Goal: Browse casually: Explore the website without a specific task or goal

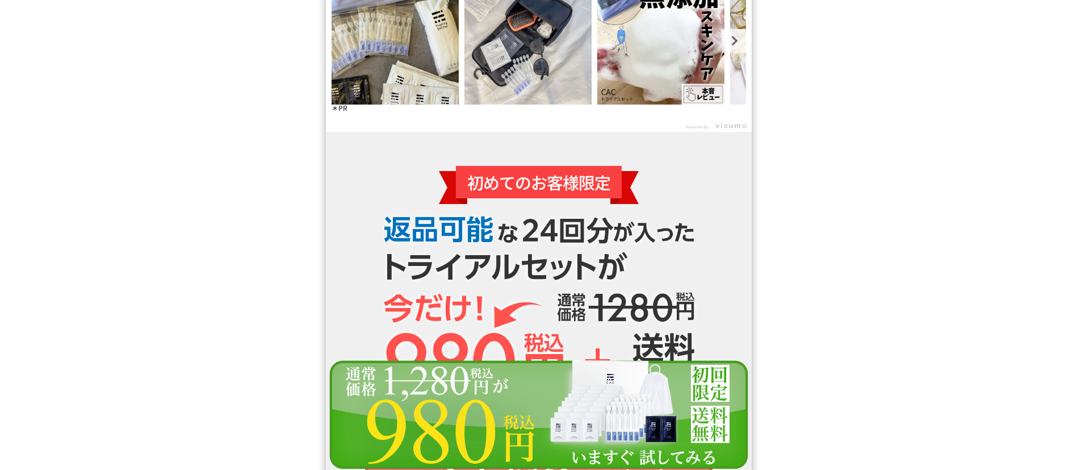
scroll to position [10136, 0]
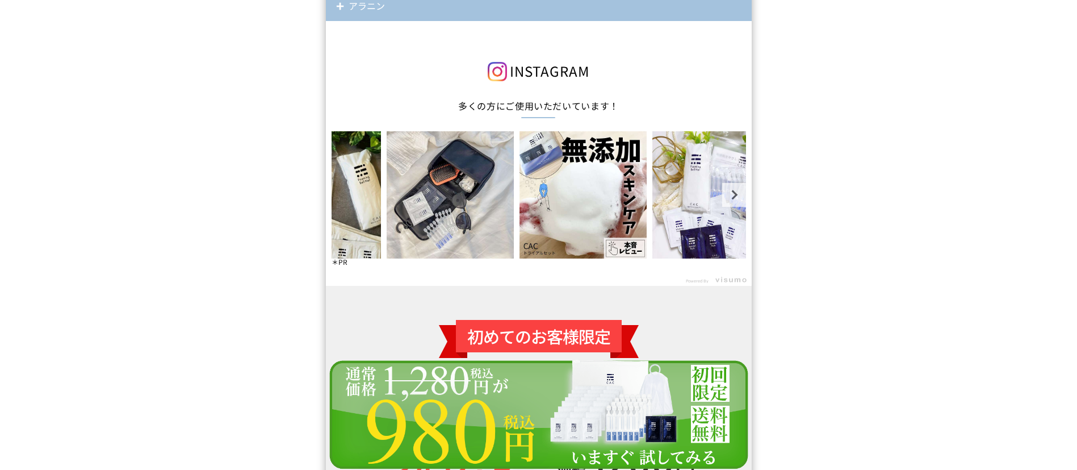
drag, startPoint x: 387, startPoint y: 267, endPoint x: 321, endPoint y: 267, distance: 66.4
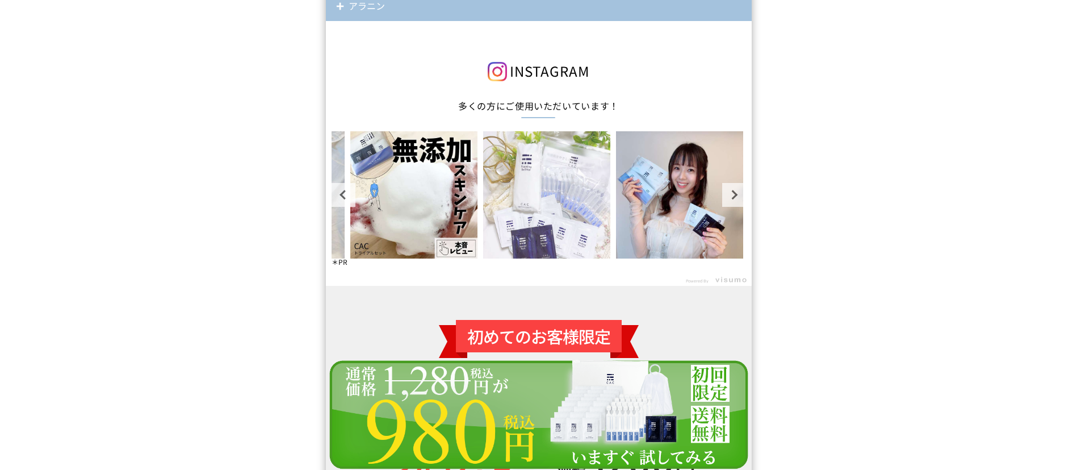
drag, startPoint x: 549, startPoint y: 238, endPoint x: 437, endPoint y: 227, distance: 113.0
click at [483, 231] on img at bounding box center [546, 194] width 127 height 127
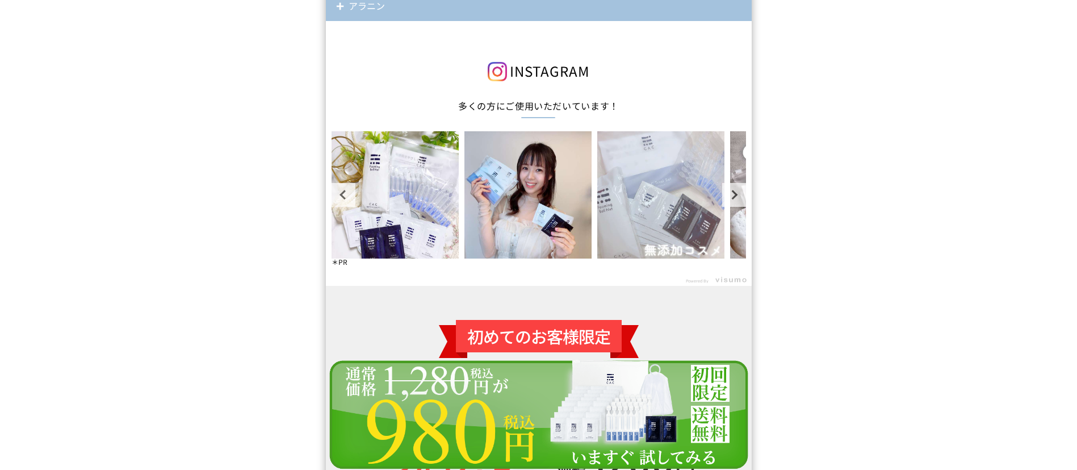
drag, startPoint x: 584, startPoint y: 224, endPoint x: 490, endPoint y: 182, distance: 103.2
click at [597, 218] on img at bounding box center [660, 194] width 127 height 127
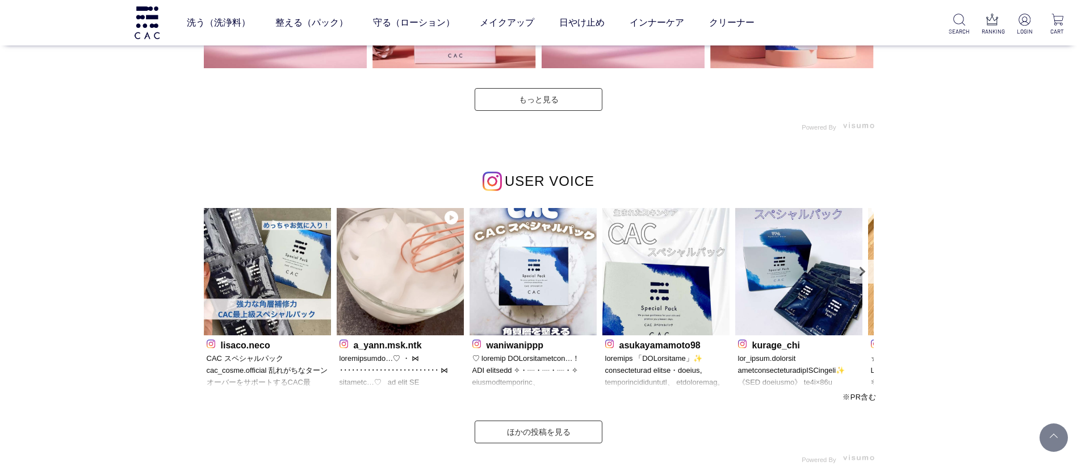
scroll to position [3322, 0]
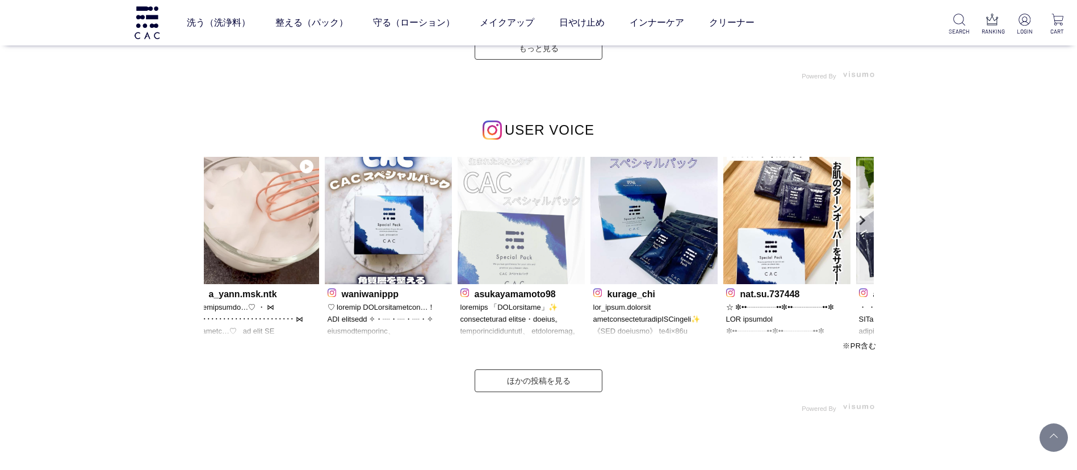
drag, startPoint x: 717, startPoint y: 205, endPoint x: 392, endPoint y: 201, distance: 324.3
click at [458, 205] on img at bounding box center [521, 220] width 127 height 127
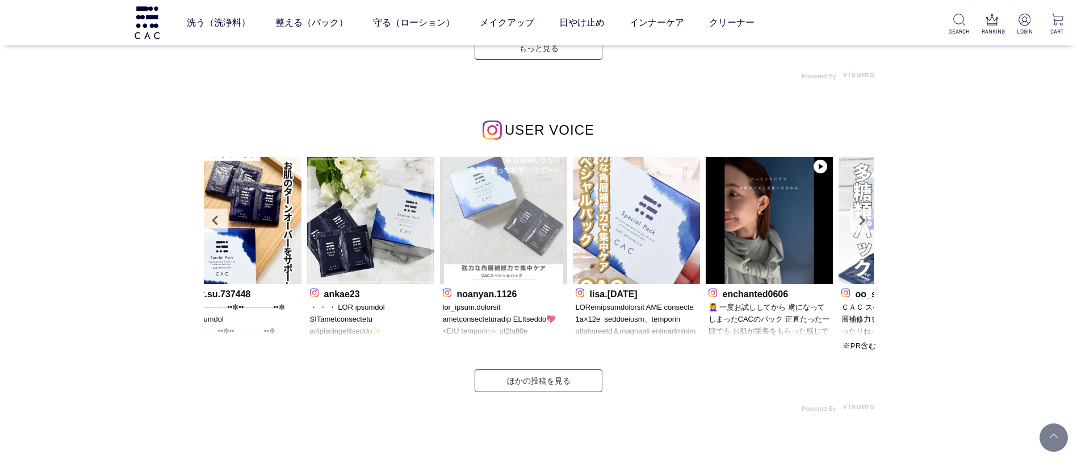
drag, startPoint x: 650, startPoint y: 223, endPoint x: 319, endPoint y: 233, distance: 330.6
click at [440, 233] on img at bounding box center [503, 220] width 127 height 127
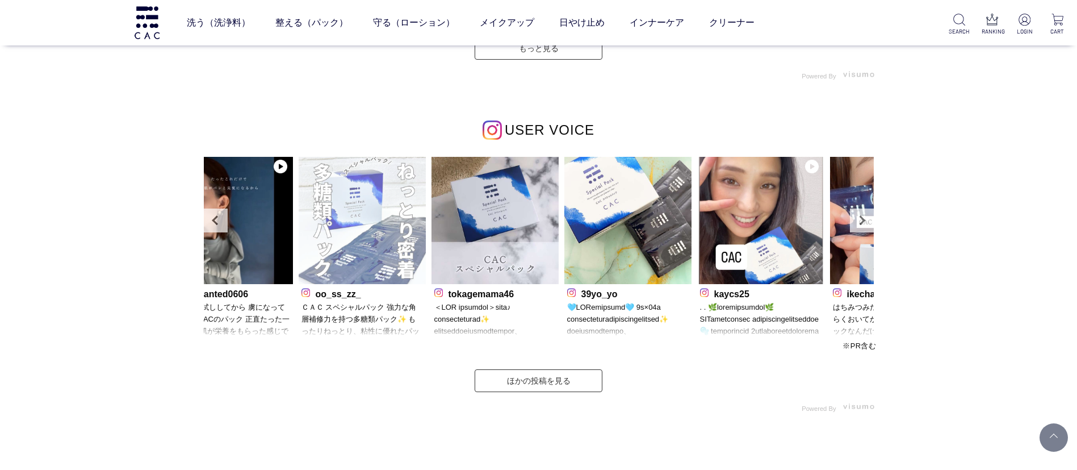
drag, startPoint x: 684, startPoint y: 232, endPoint x: 332, endPoint y: 231, distance: 352.1
click at [355, 232] on img at bounding box center [362, 220] width 127 height 127
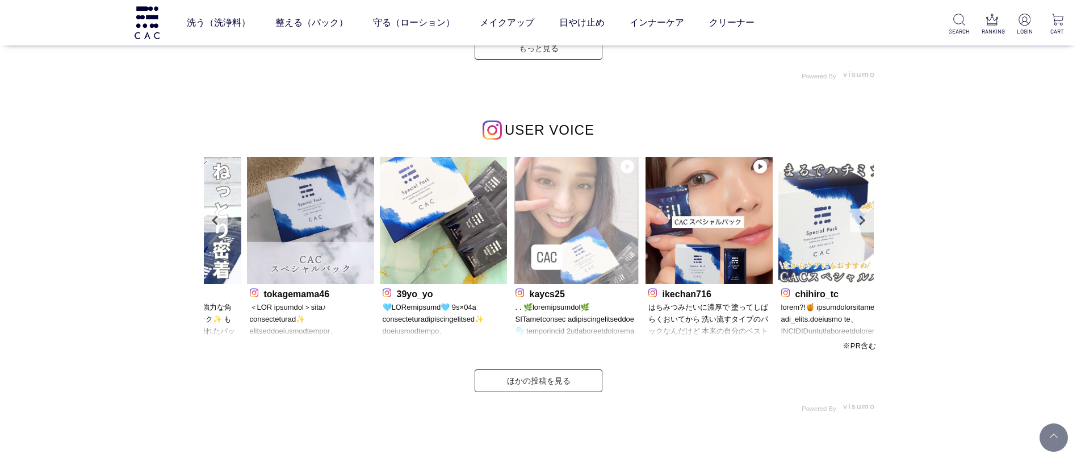
drag, startPoint x: 650, startPoint y: 232, endPoint x: 260, endPoint y: 233, distance: 389.5
click at [513, 232] on img at bounding box center [576, 220] width 127 height 127
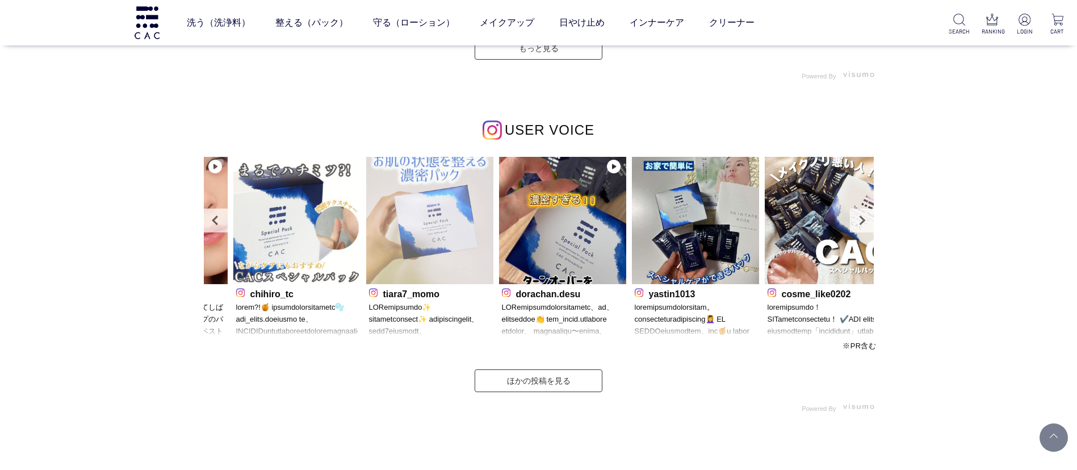
drag, startPoint x: 602, startPoint y: 245, endPoint x: 290, endPoint y: 248, distance: 312.3
click at [366, 245] on img at bounding box center [429, 220] width 127 height 127
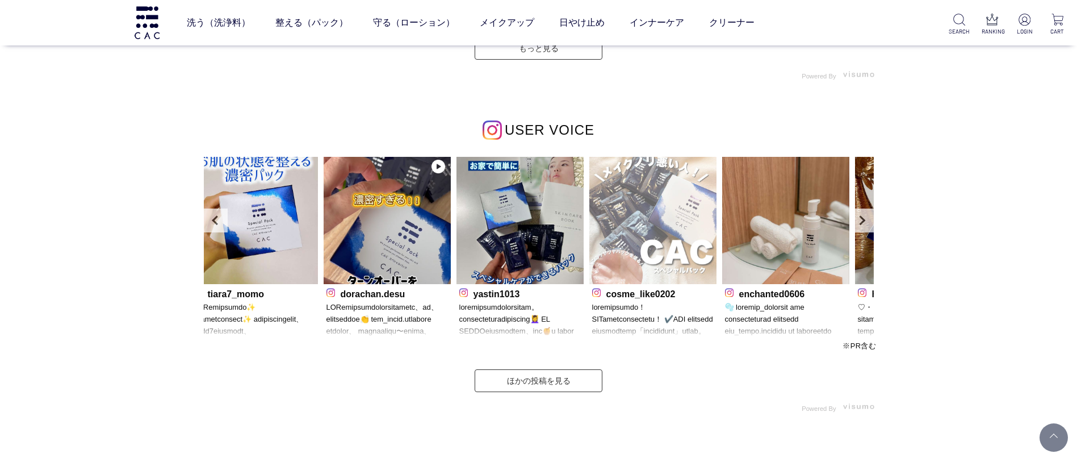
drag, startPoint x: 699, startPoint y: 224, endPoint x: 404, endPoint y: 221, distance: 294.7
click at [589, 222] on img at bounding box center [652, 220] width 127 height 127
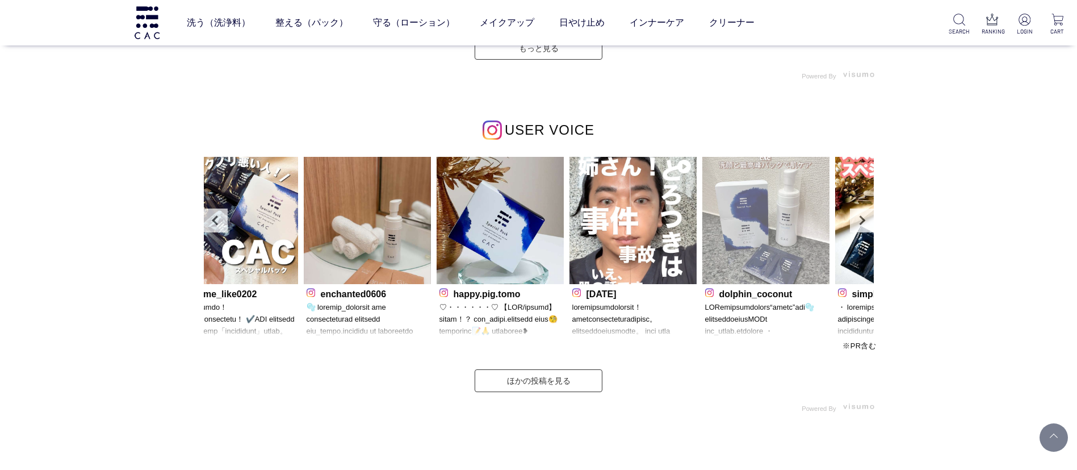
drag, startPoint x: 751, startPoint y: 222, endPoint x: 518, endPoint y: 224, distance: 232.8
click at [702, 224] on img at bounding box center [765, 220] width 127 height 127
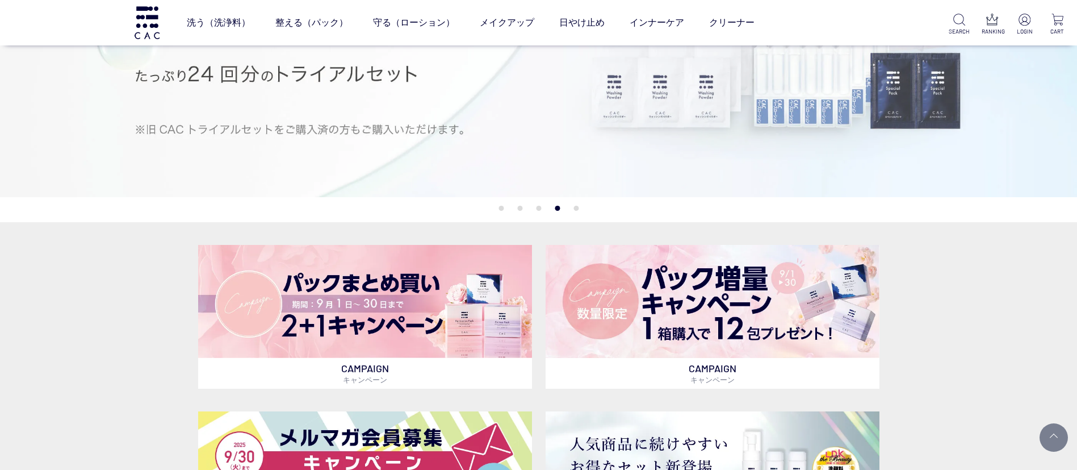
scroll to position [0, 0]
